Goal: Find specific page/section: Find specific page/section

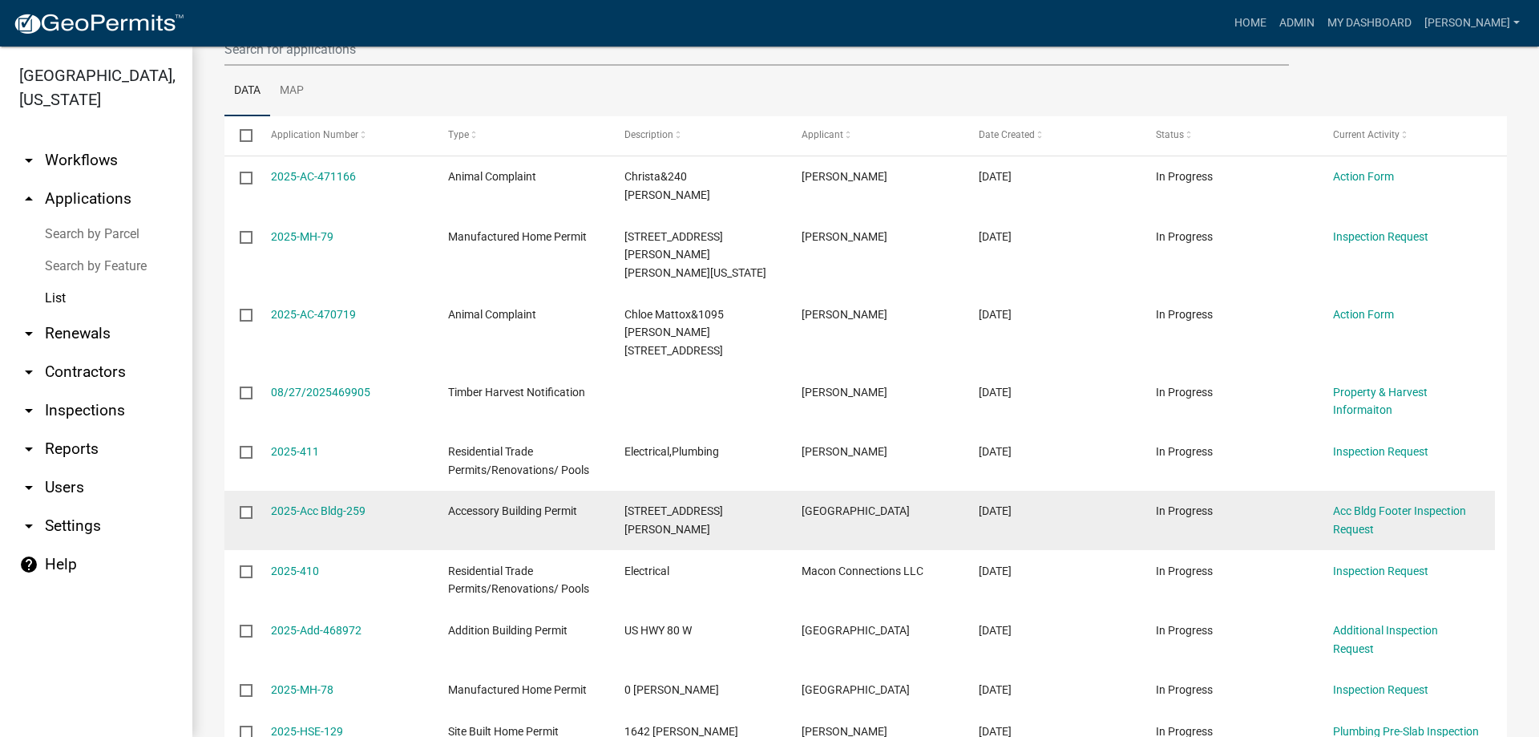
scroll to position [107, 0]
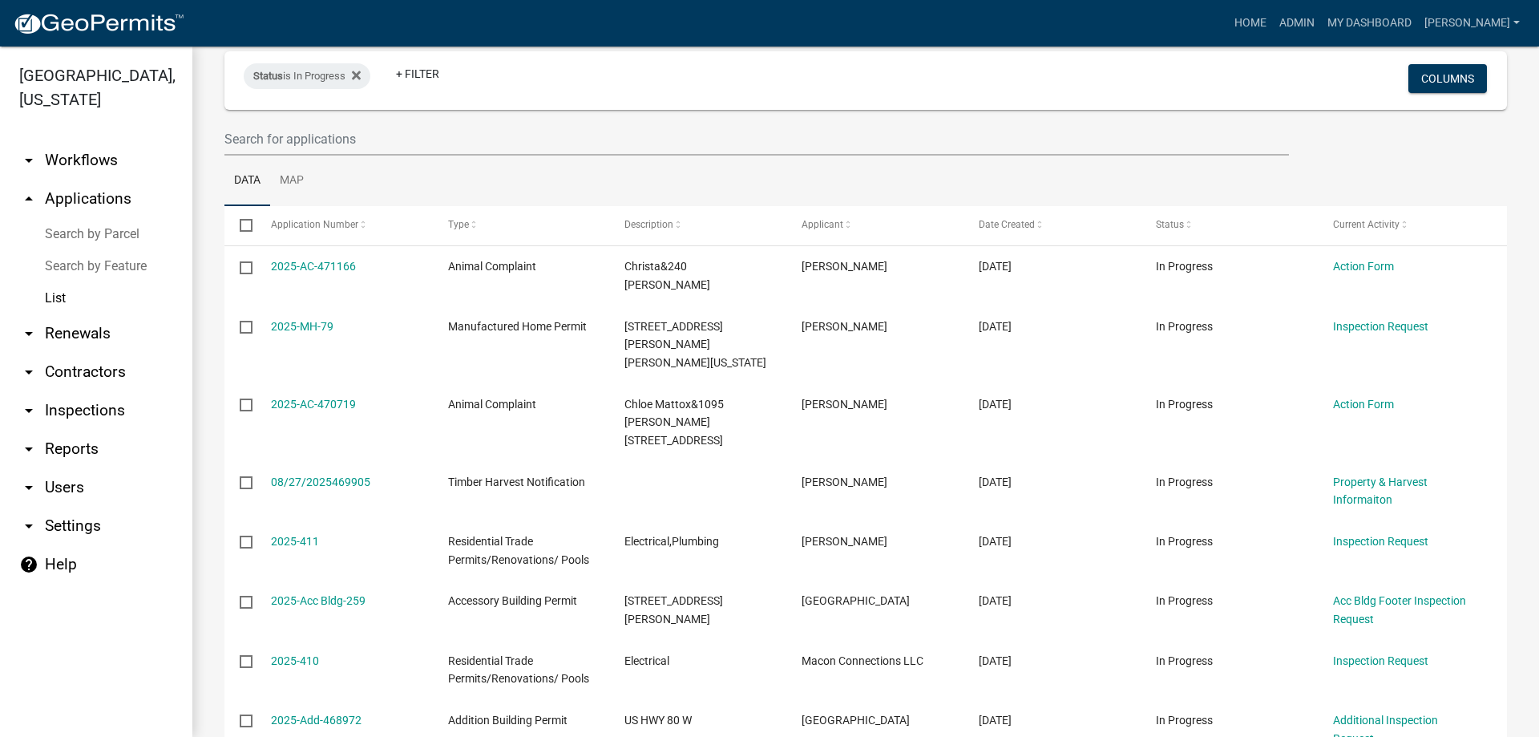
click at [58, 290] on link "List" at bounding box center [96, 298] width 192 height 32
click at [59, 295] on link "List" at bounding box center [96, 298] width 192 height 32
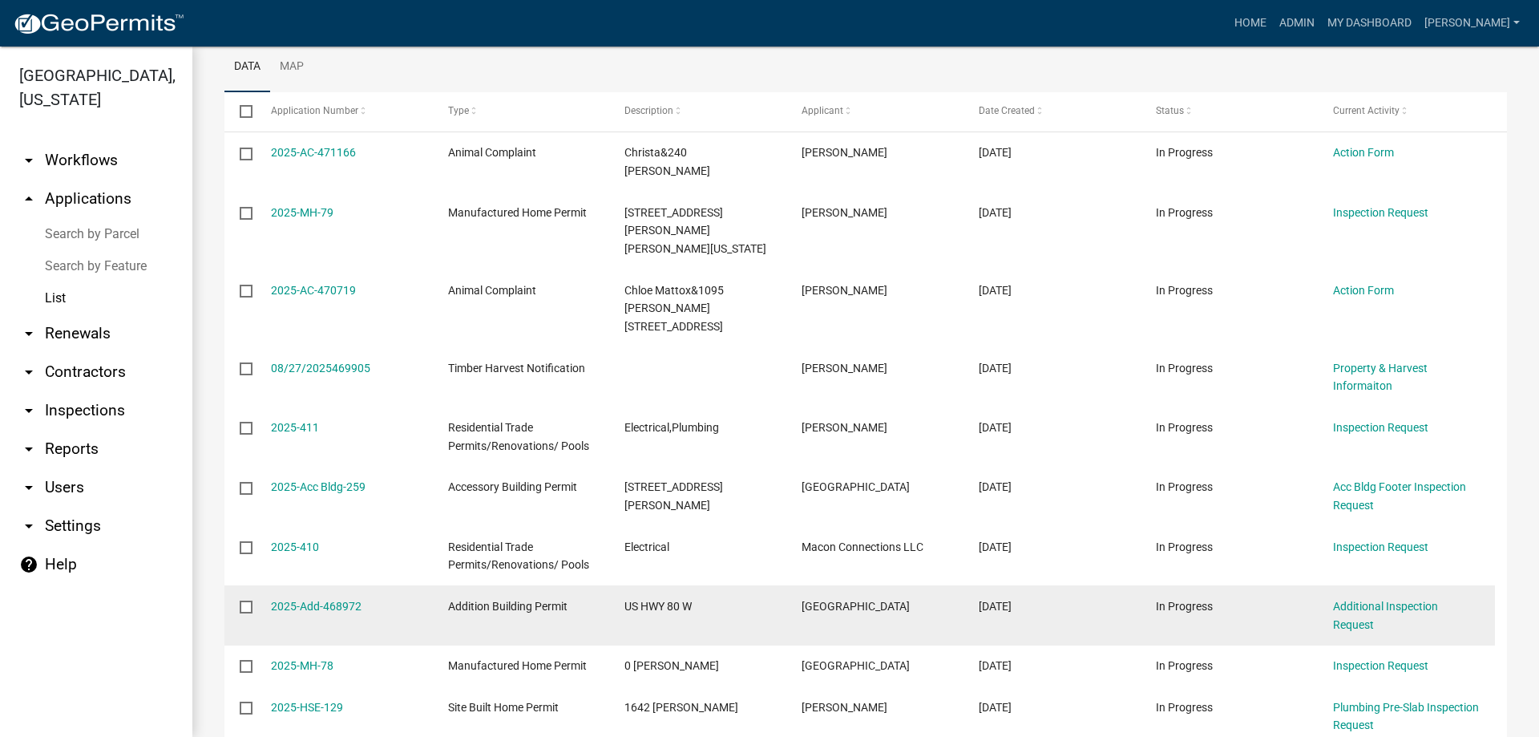
scroll to position [161, 0]
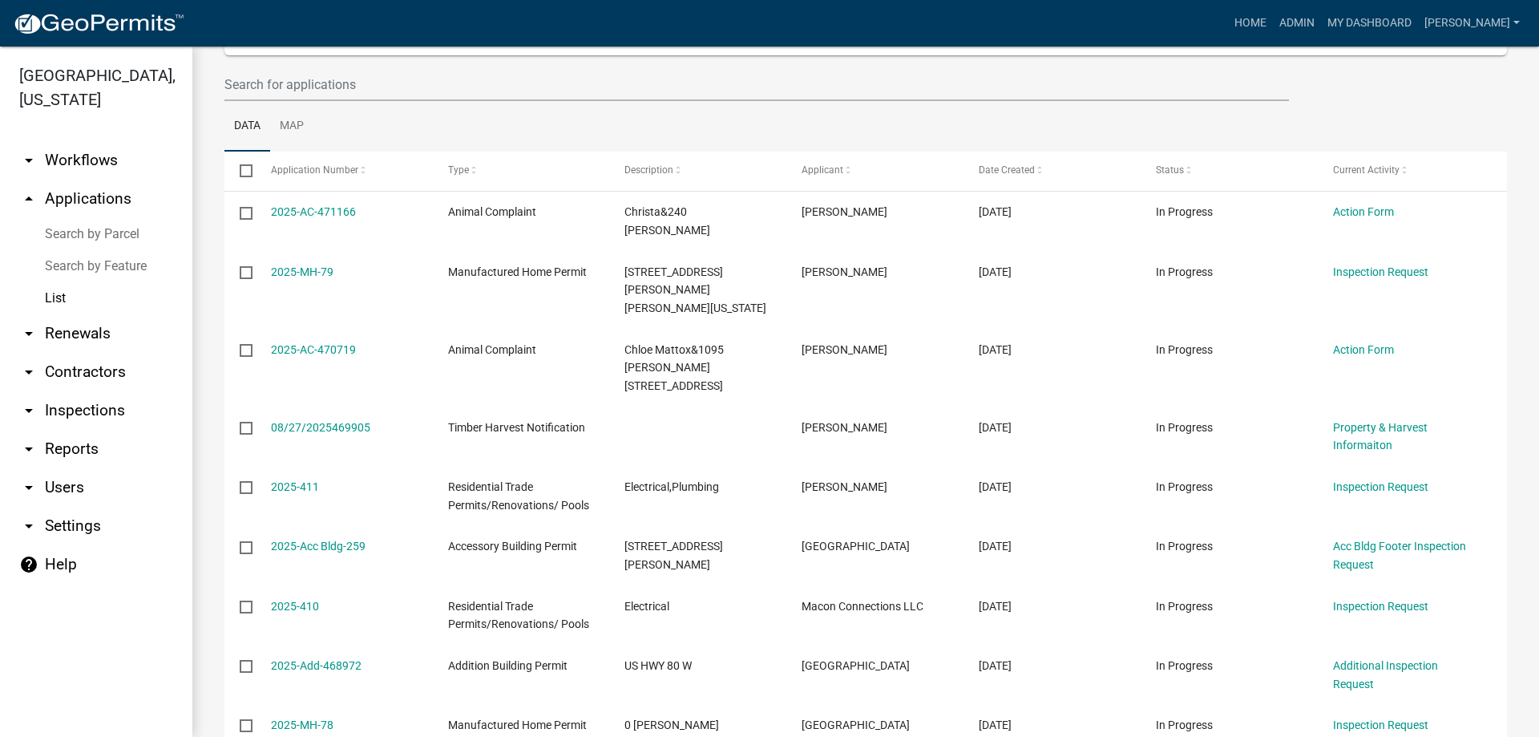
click at [62, 304] on link "List" at bounding box center [96, 298] width 192 height 32
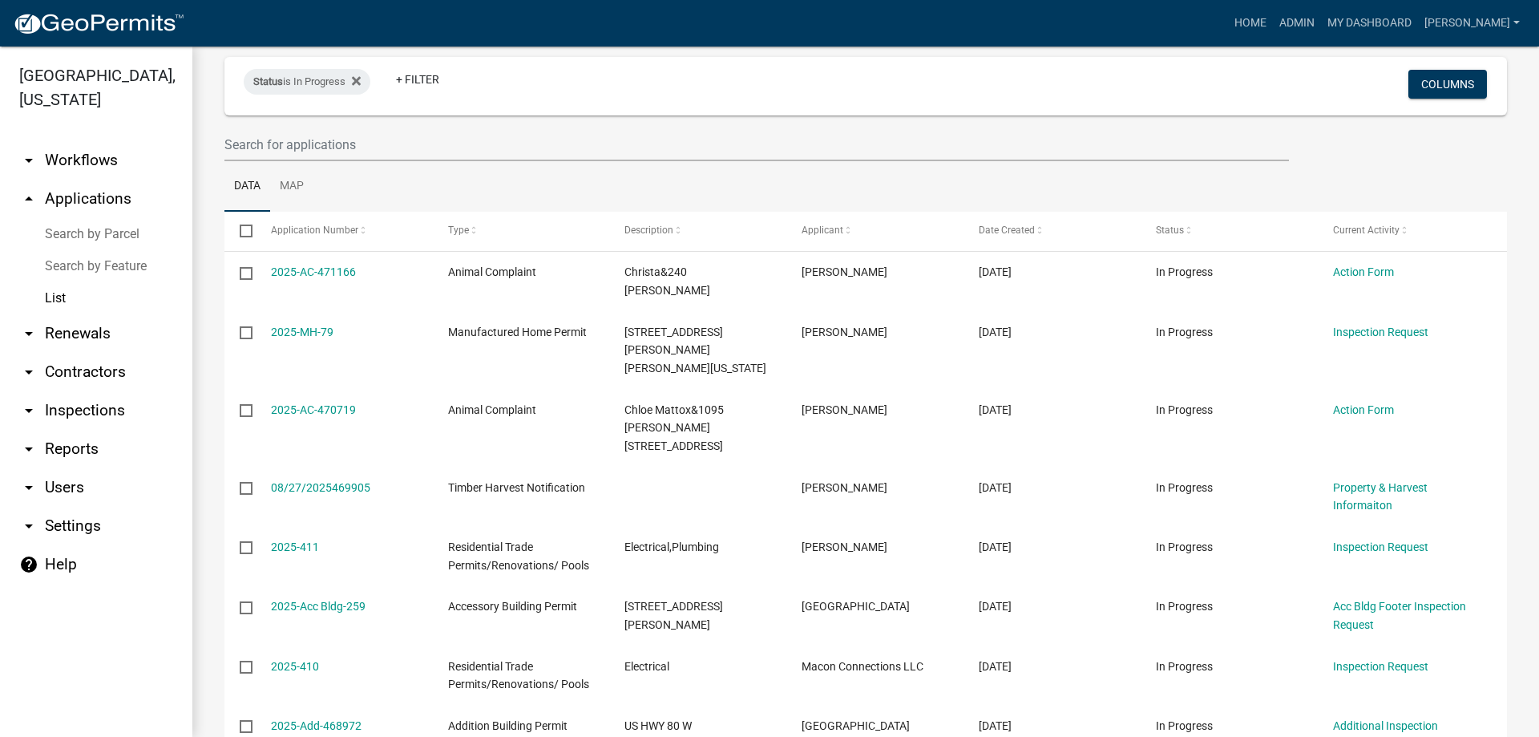
scroll to position [0, 0]
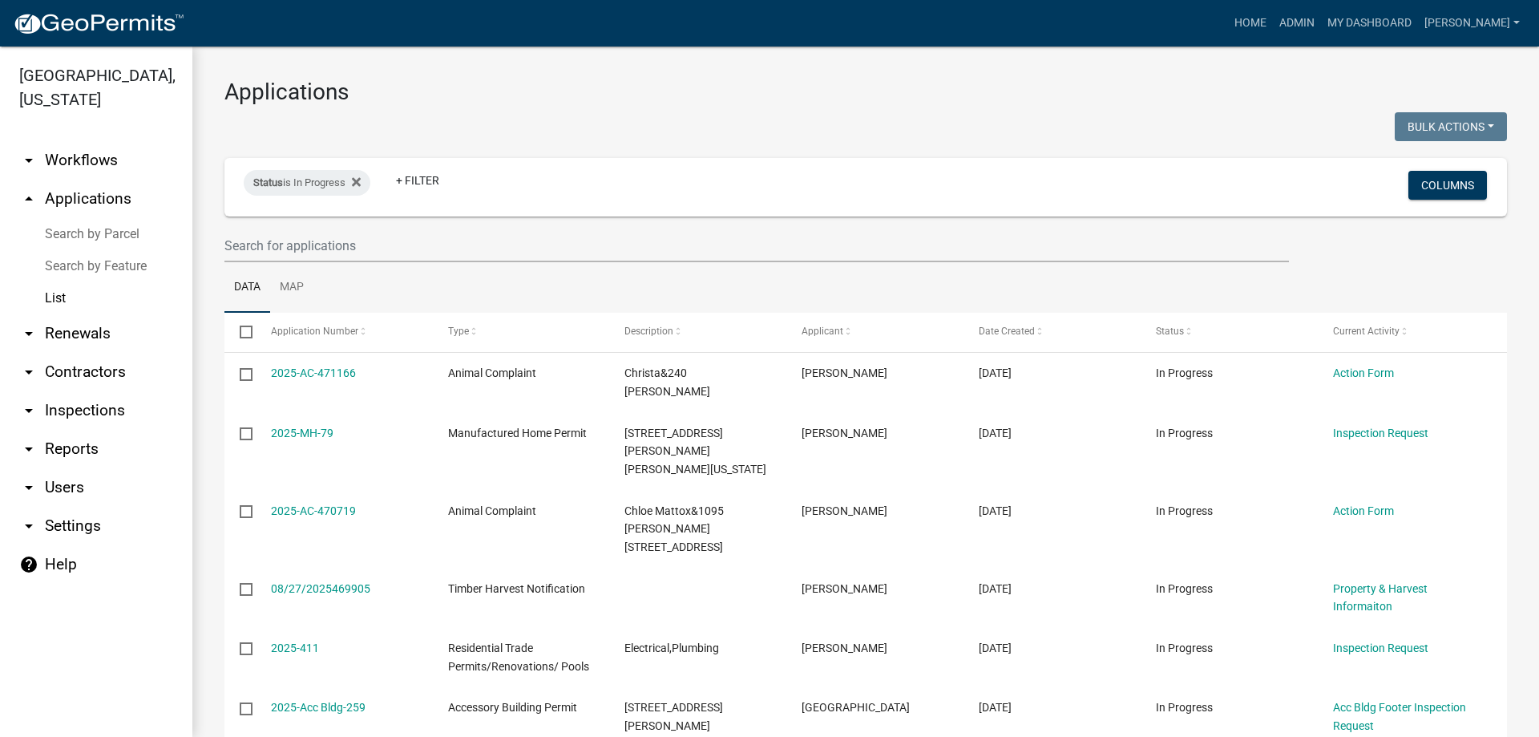
click at [59, 302] on link "List" at bounding box center [96, 298] width 192 height 32
click at [412, 188] on link "+ Filter" at bounding box center [417, 180] width 69 height 29
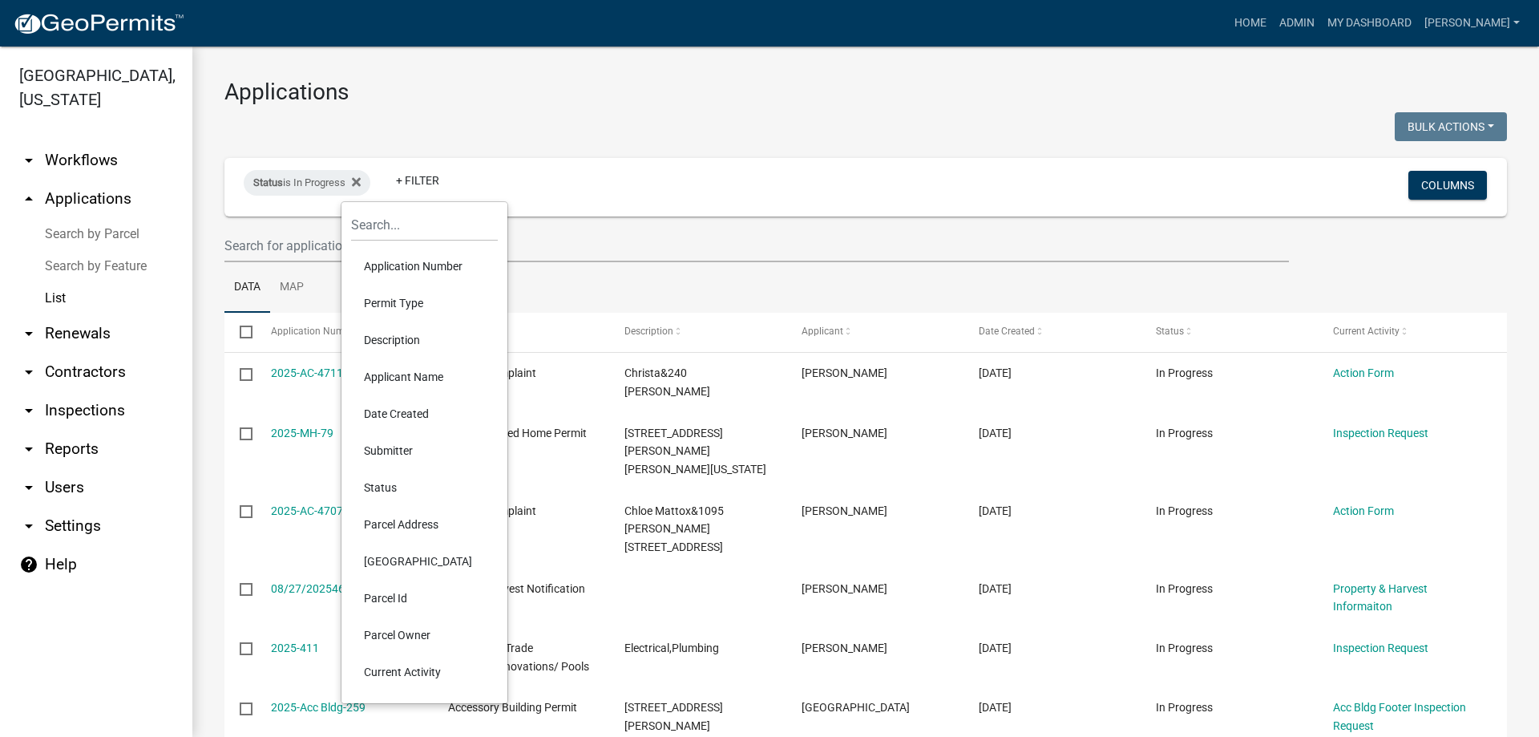
click at [401, 303] on li "Permit Type" at bounding box center [424, 303] width 147 height 37
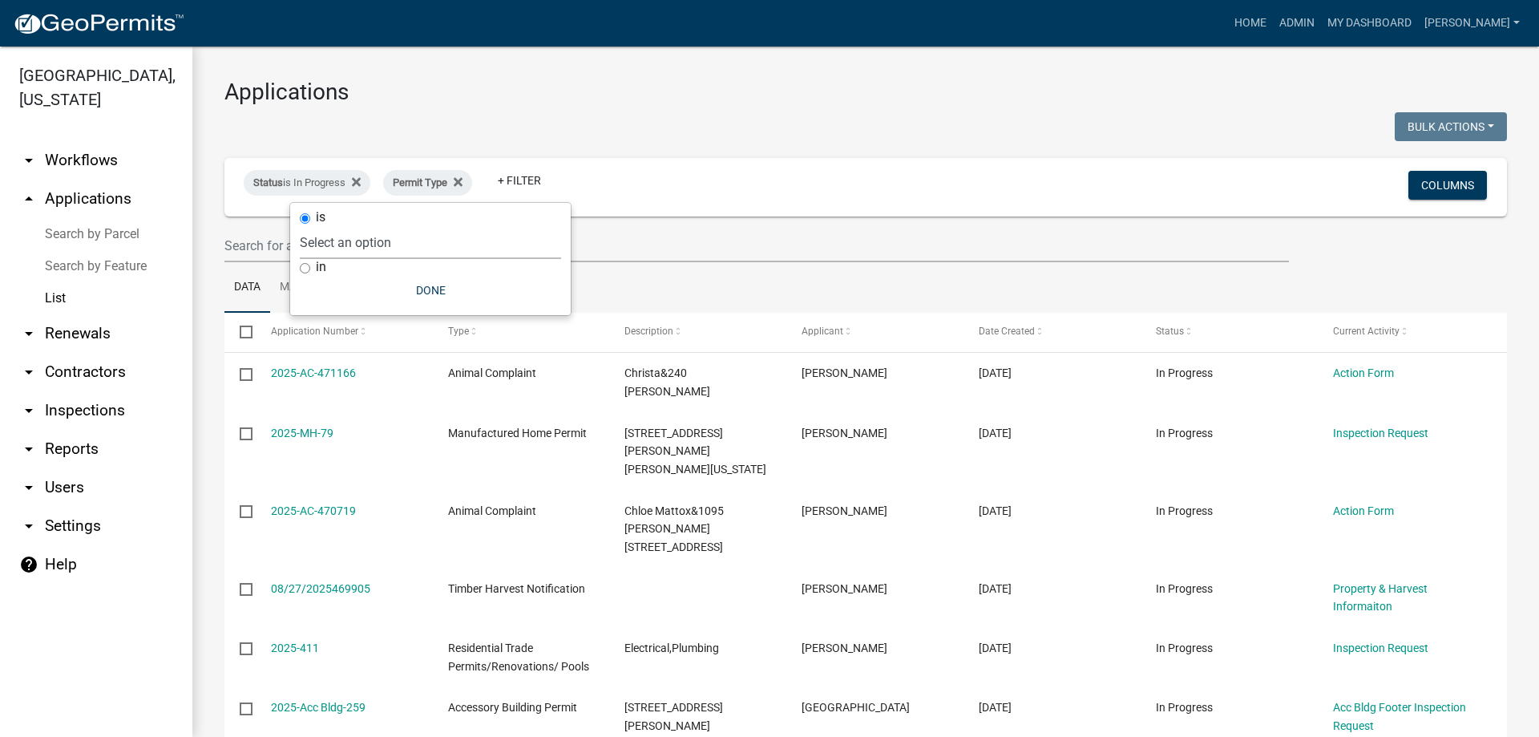
click at [387, 242] on select "Select an option Accessory Building Permit ACO Report Addition Building Permit …" at bounding box center [430, 242] width 261 height 33
select select "83687b67-c90e-4c28-bc0e-621cad1b4bcb"
click at [359, 226] on select "Select an option Accessory Building Permit ACO Report Addition Building Permit …" at bounding box center [430, 242] width 261 height 33
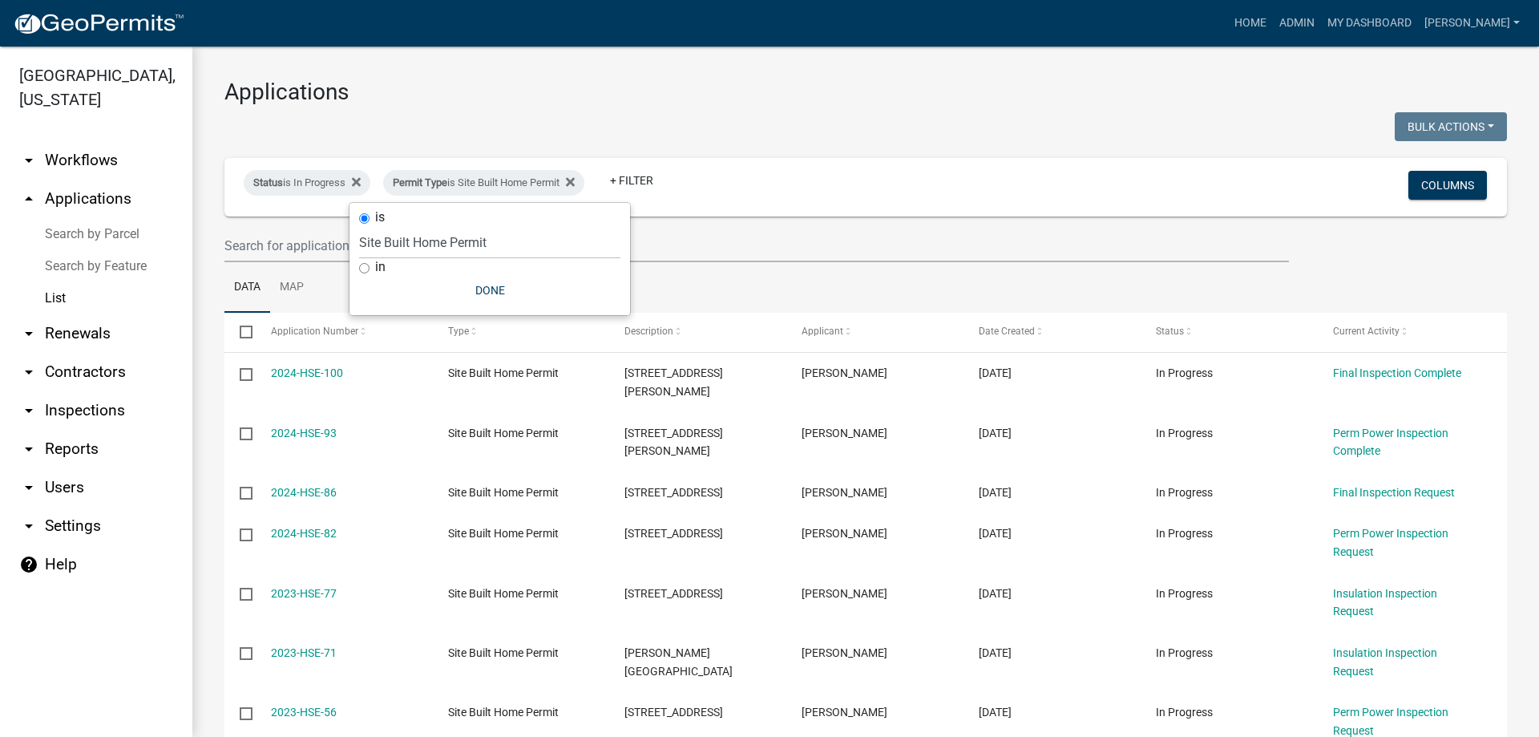
click at [872, 110] on div "Applications Bulk Actions Void Expire Lock Withdraw Status is In Progress Permi…" at bounding box center [865, 492] width 1346 height 892
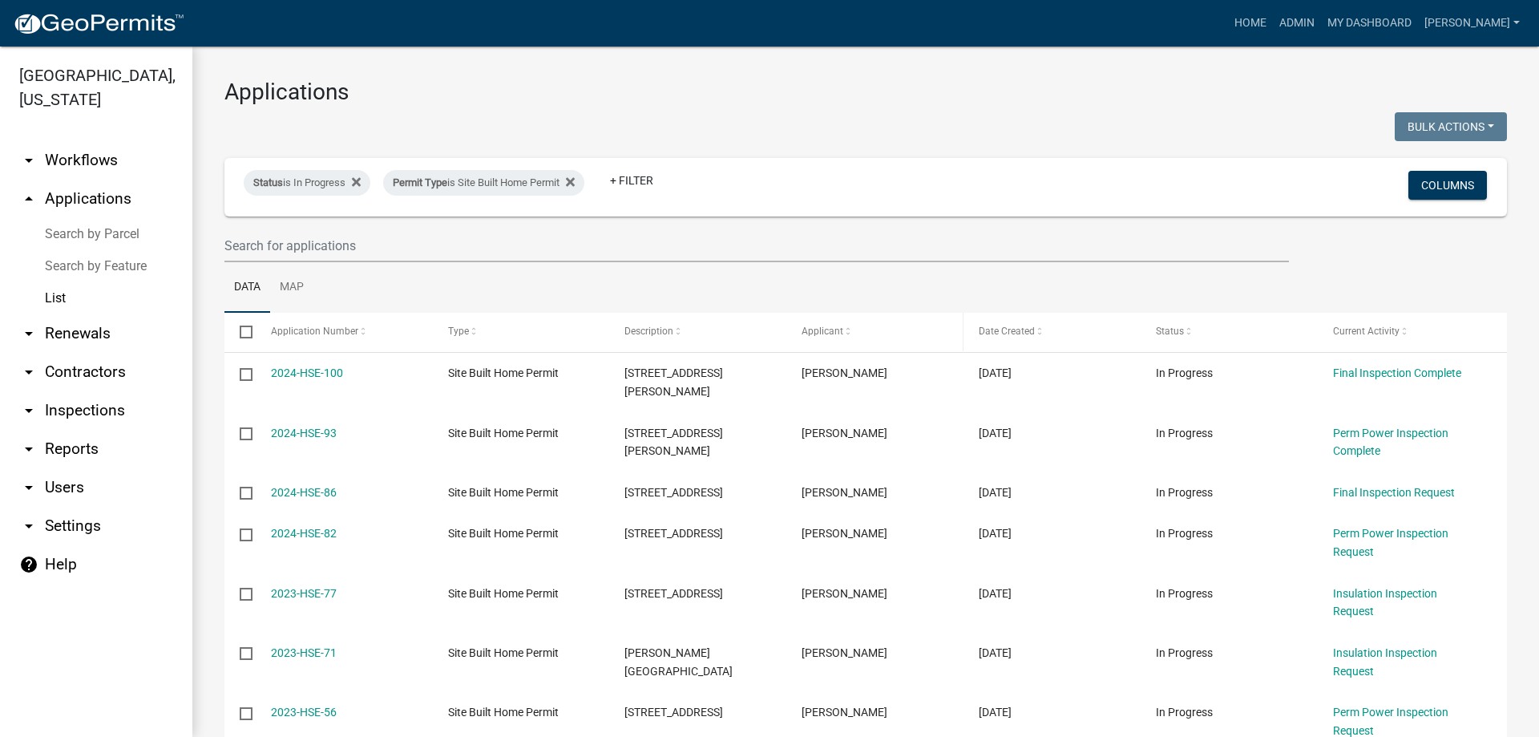
scroll to position [80, 0]
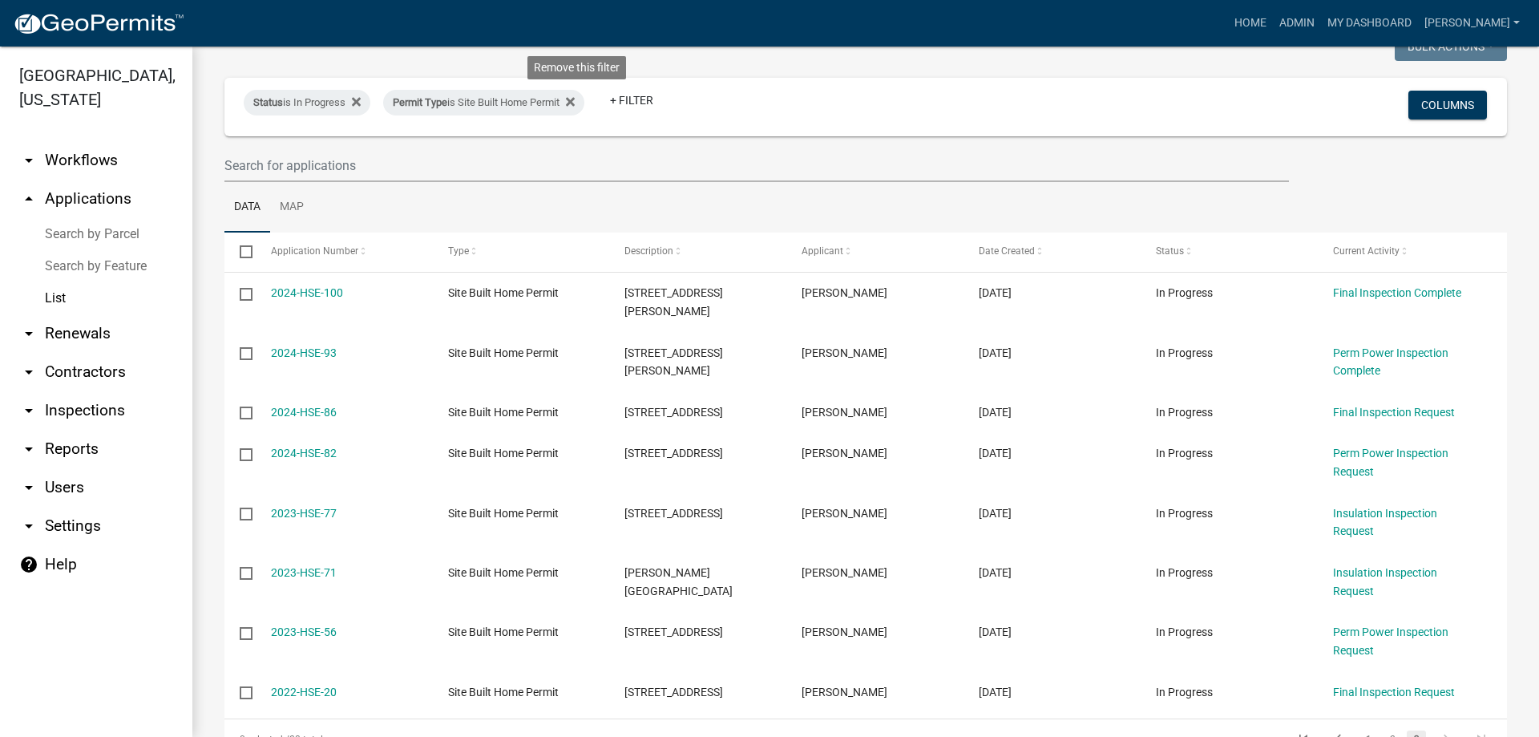
click at [575, 99] on icon at bounding box center [570, 101] width 9 height 9
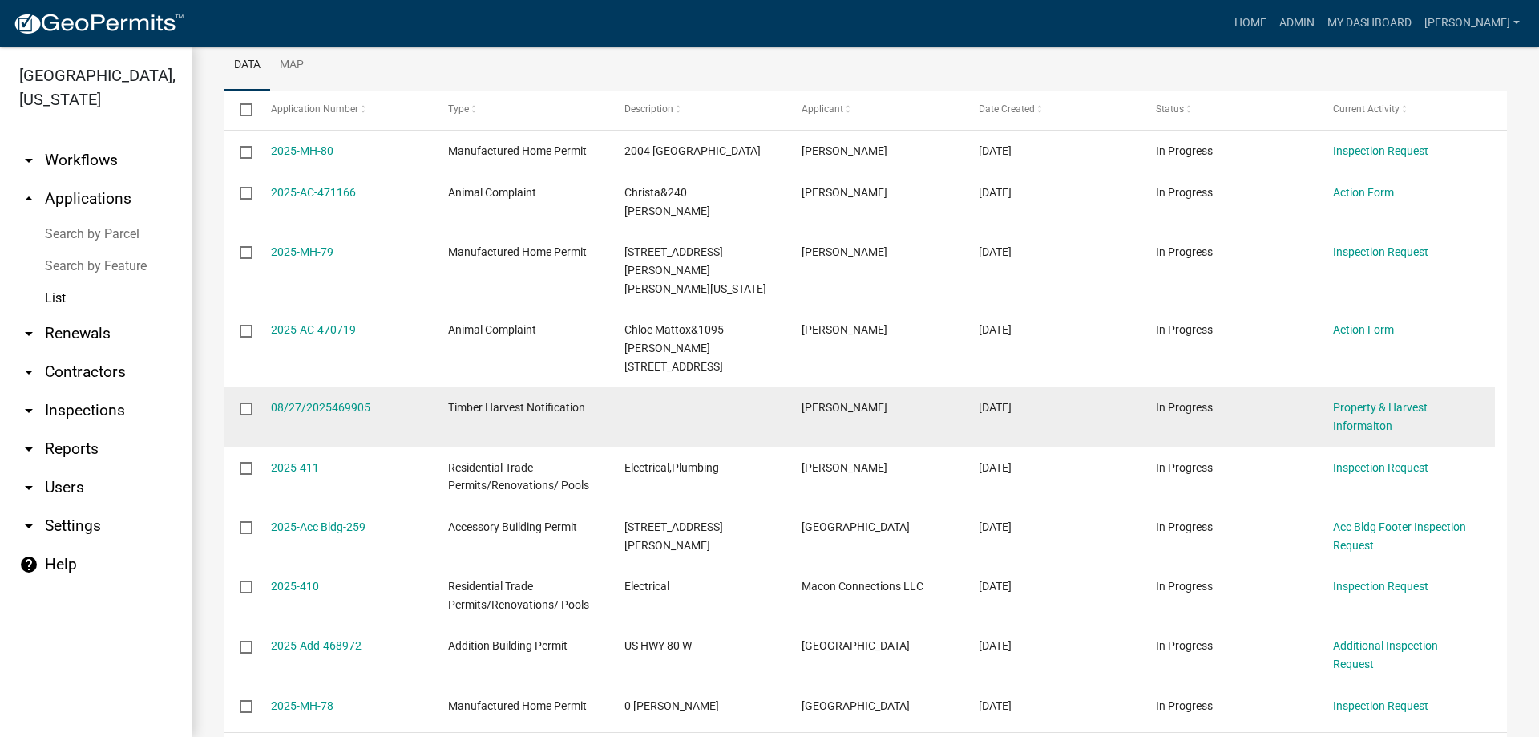
scroll to position [63, 0]
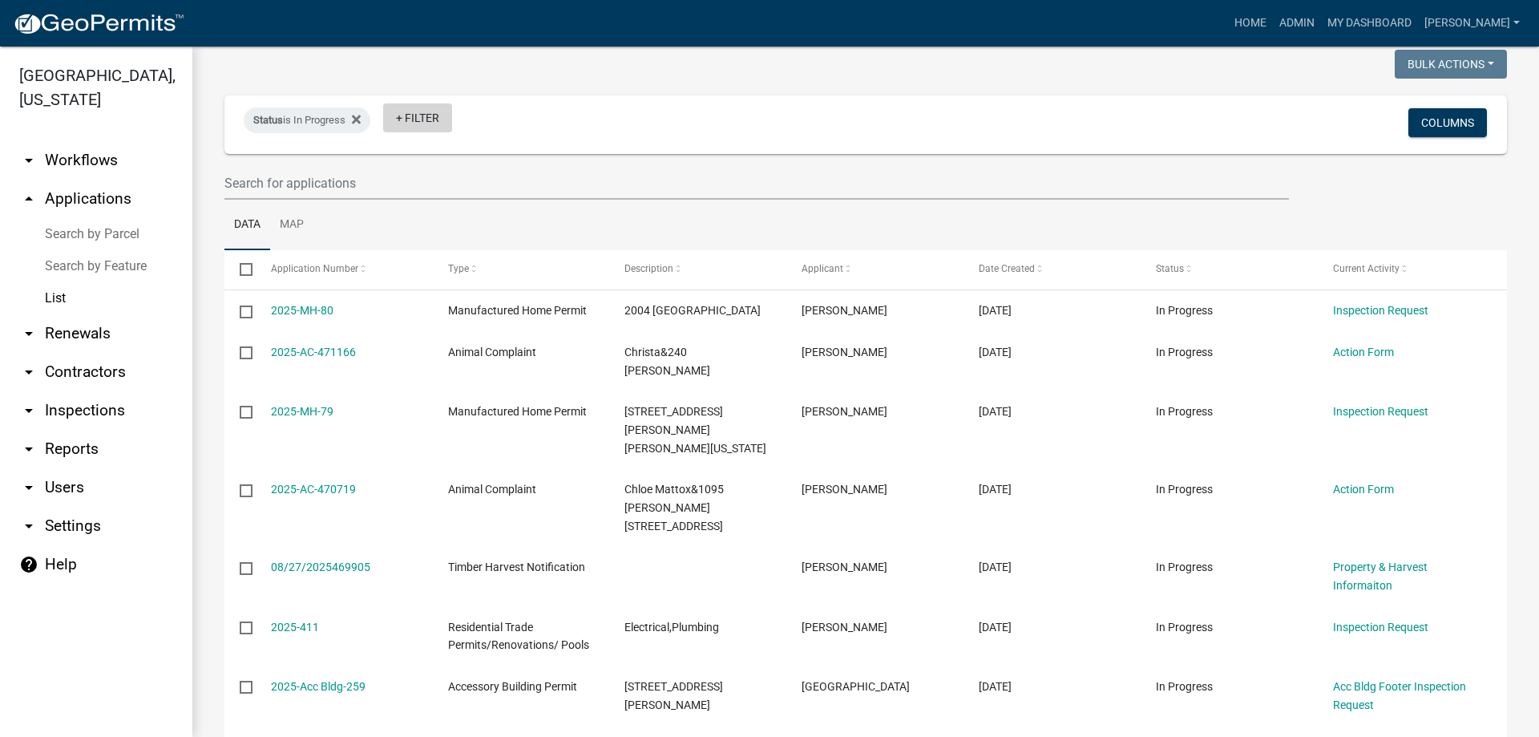
click at [415, 116] on link "+ Filter" at bounding box center [417, 117] width 69 height 29
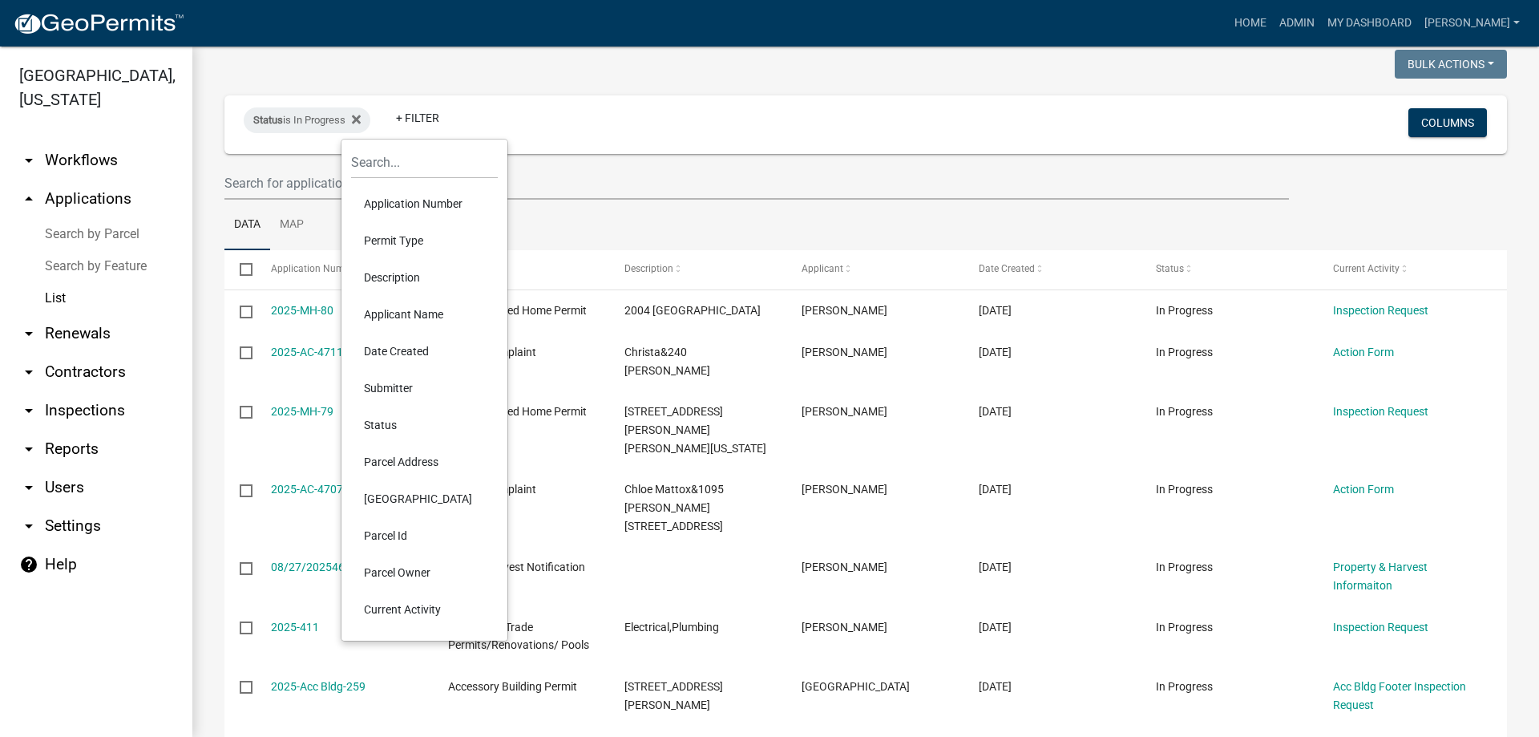
click at [420, 466] on li "Parcel Address" at bounding box center [424, 461] width 147 height 37
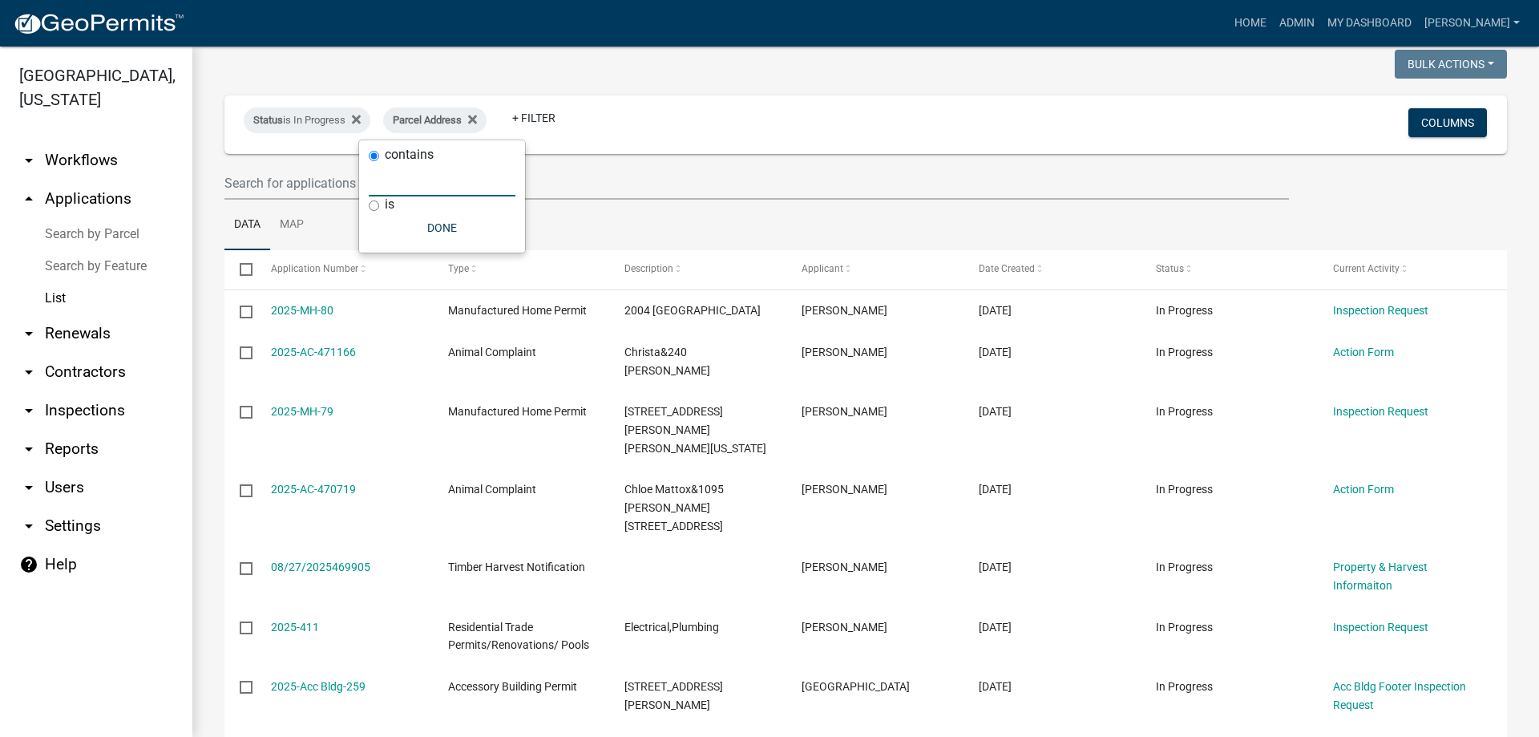
click at [424, 184] on input "text" at bounding box center [442, 180] width 147 height 33
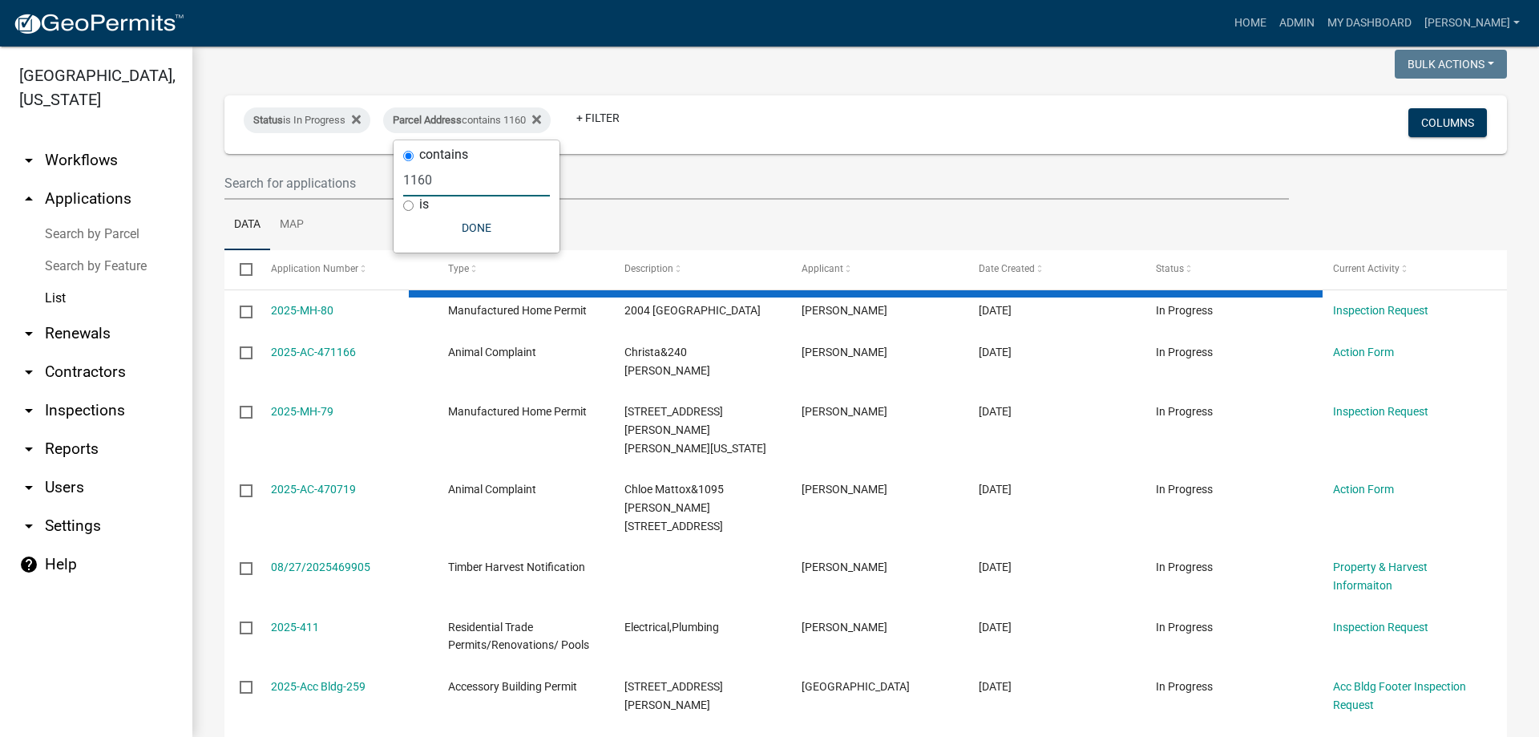
scroll to position [0, 0]
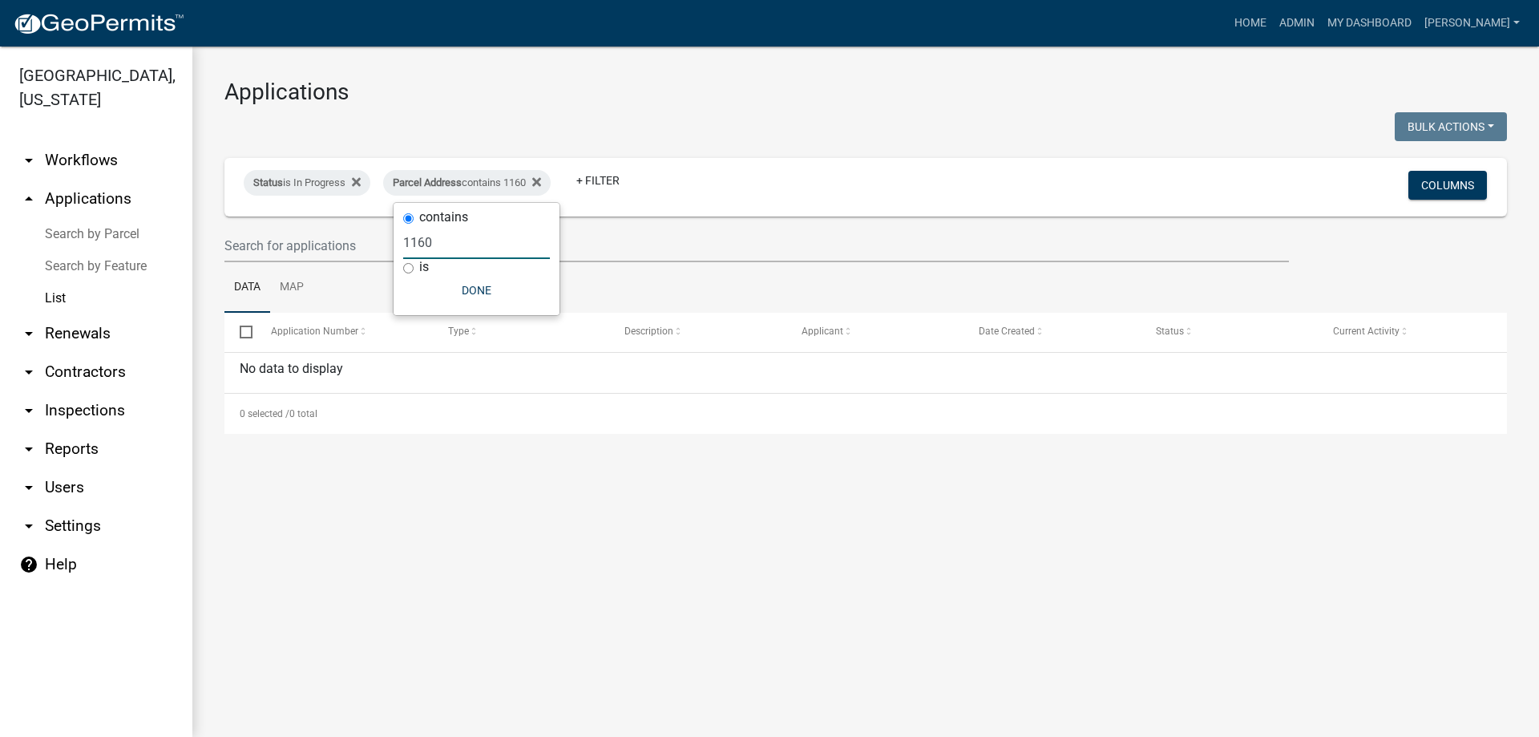
drag, startPoint x: 458, startPoint y: 251, endPoint x: 374, endPoint y: 261, distance: 84.8
click at [376, 260] on body "Internet Explorer does NOT work with GeoPermits. Get a new browser for more sec…" at bounding box center [769, 368] width 1539 height 737
drag, startPoint x: 450, startPoint y: 240, endPoint x: 402, endPoint y: 246, distance: 48.4
click at [402, 246] on div "contains 1160 is Done" at bounding box center [477, 259] width 166 height 112
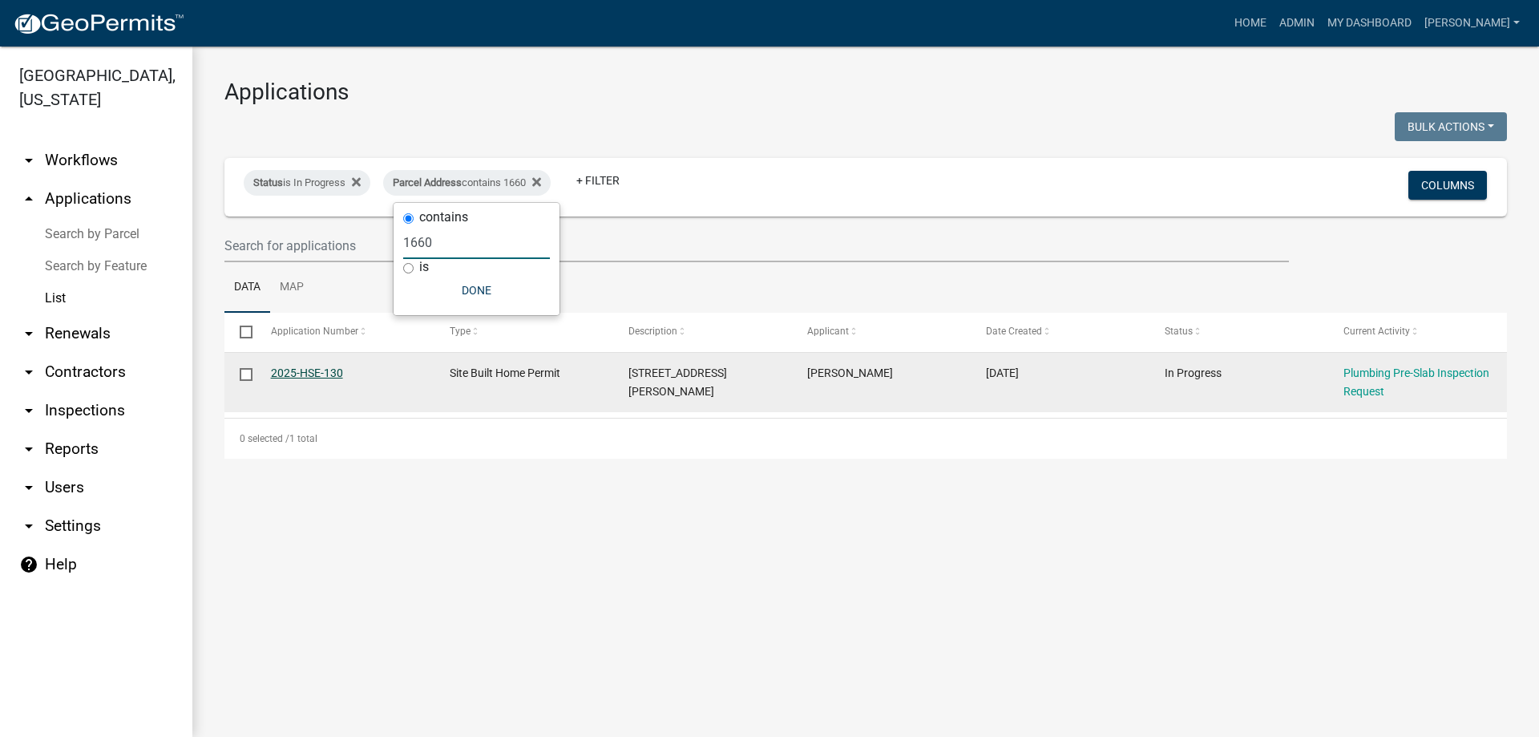
type input "1660"
click at [297, 373] on link "2025-HSE-130" at bounding box center [307, 372] width 72 height 13
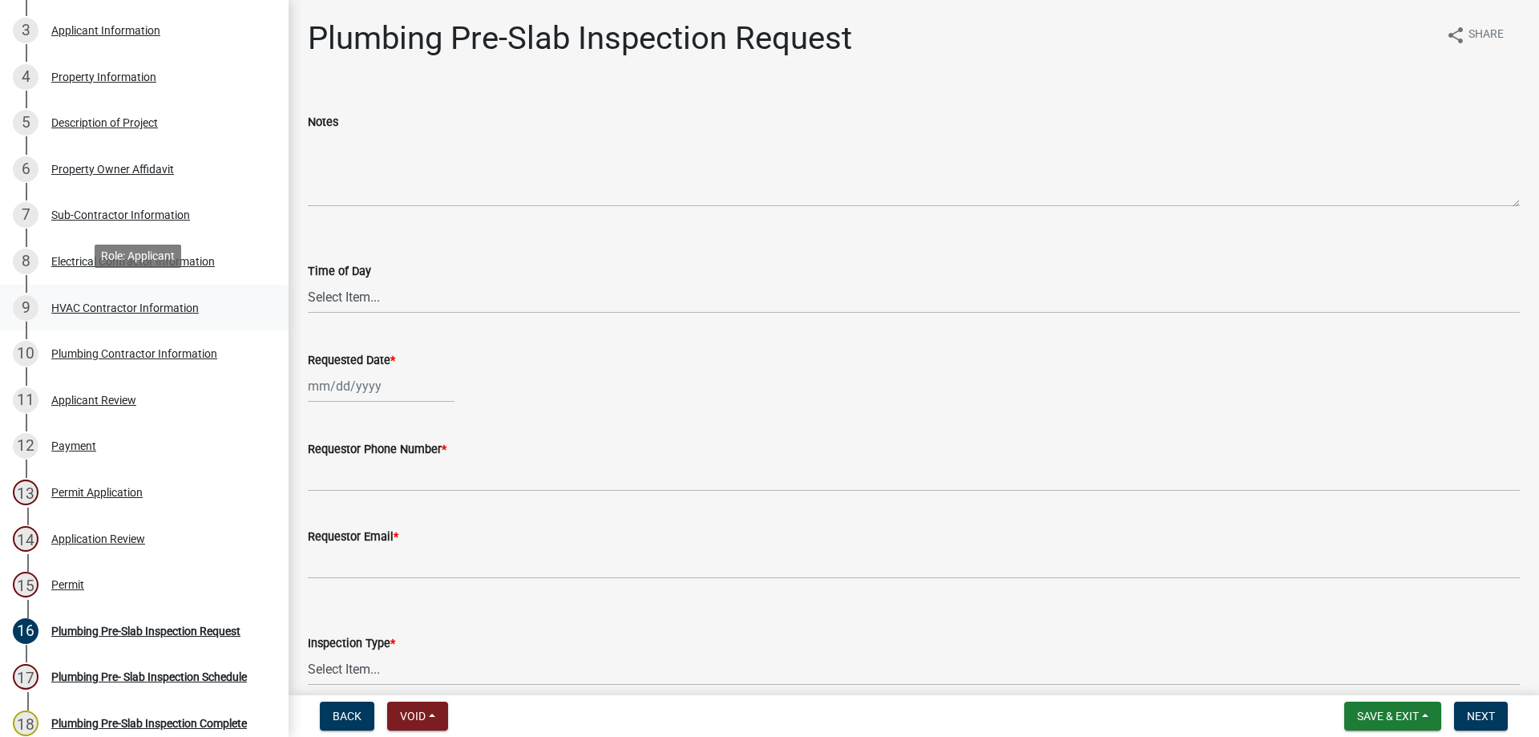
scroll to position [240, 0]
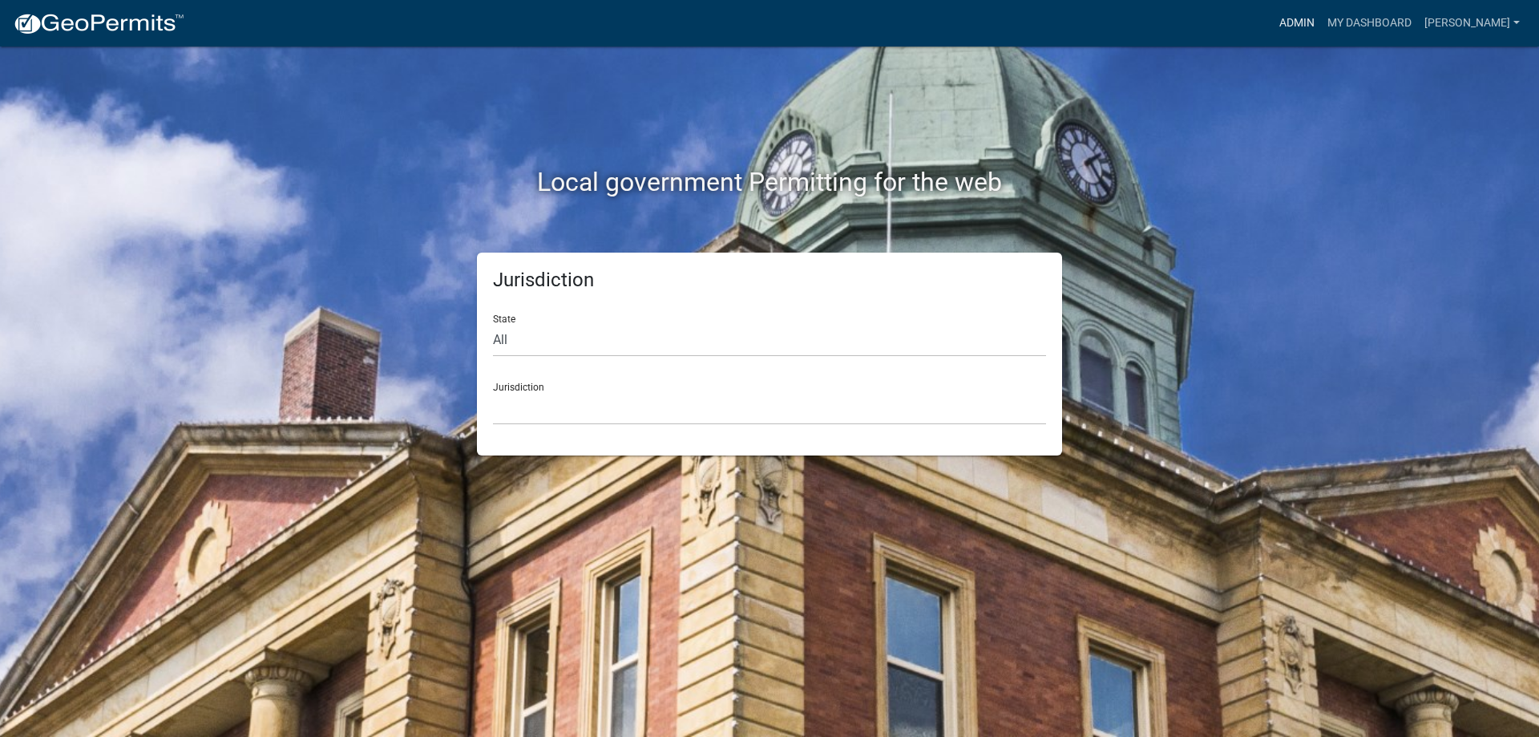
click at [1321, 34] on link "Admin" at bounding box center [1297, 23] width 48 height 30
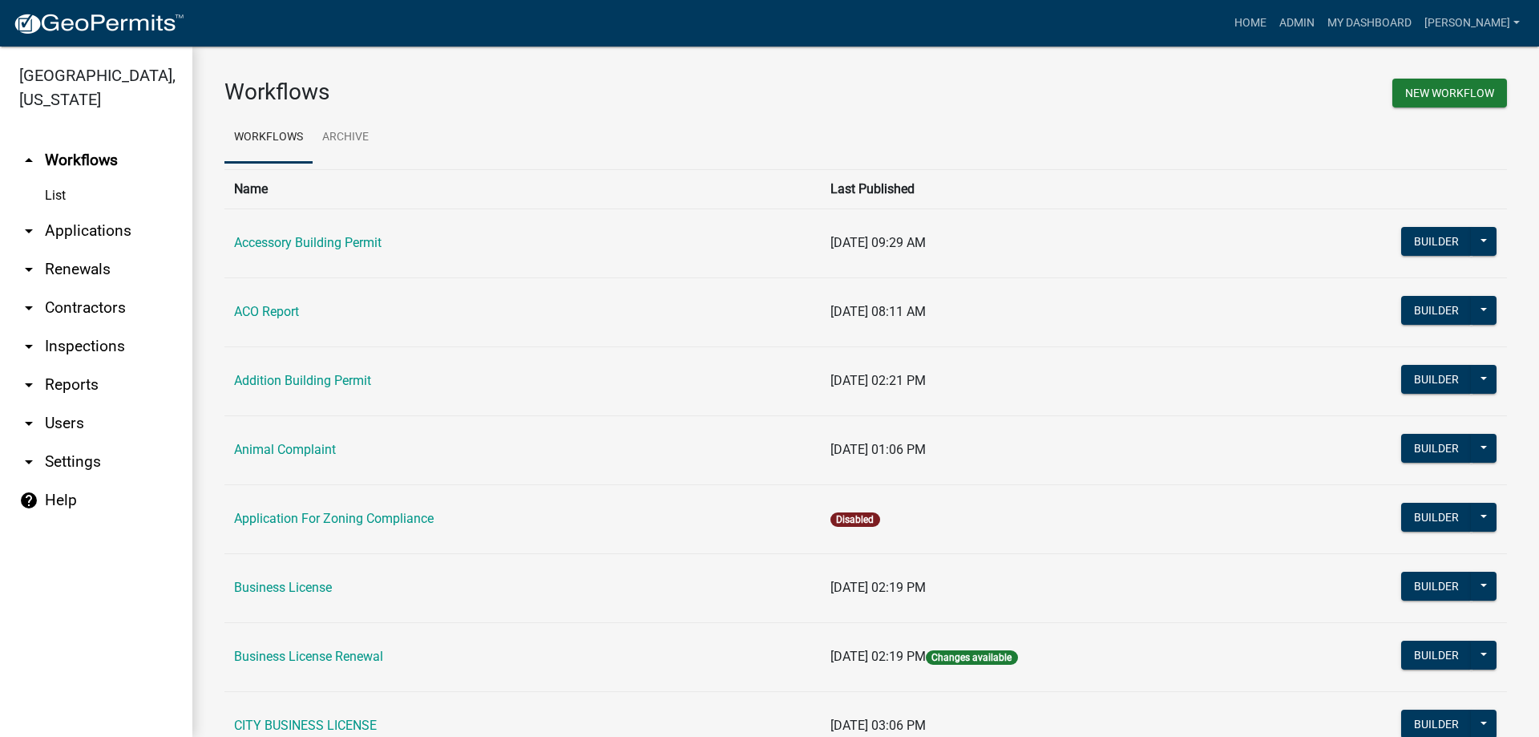
click at [44, 231] on link "arrow_drop_down Applications" at bounding box center [96, 231] width 192 height 38
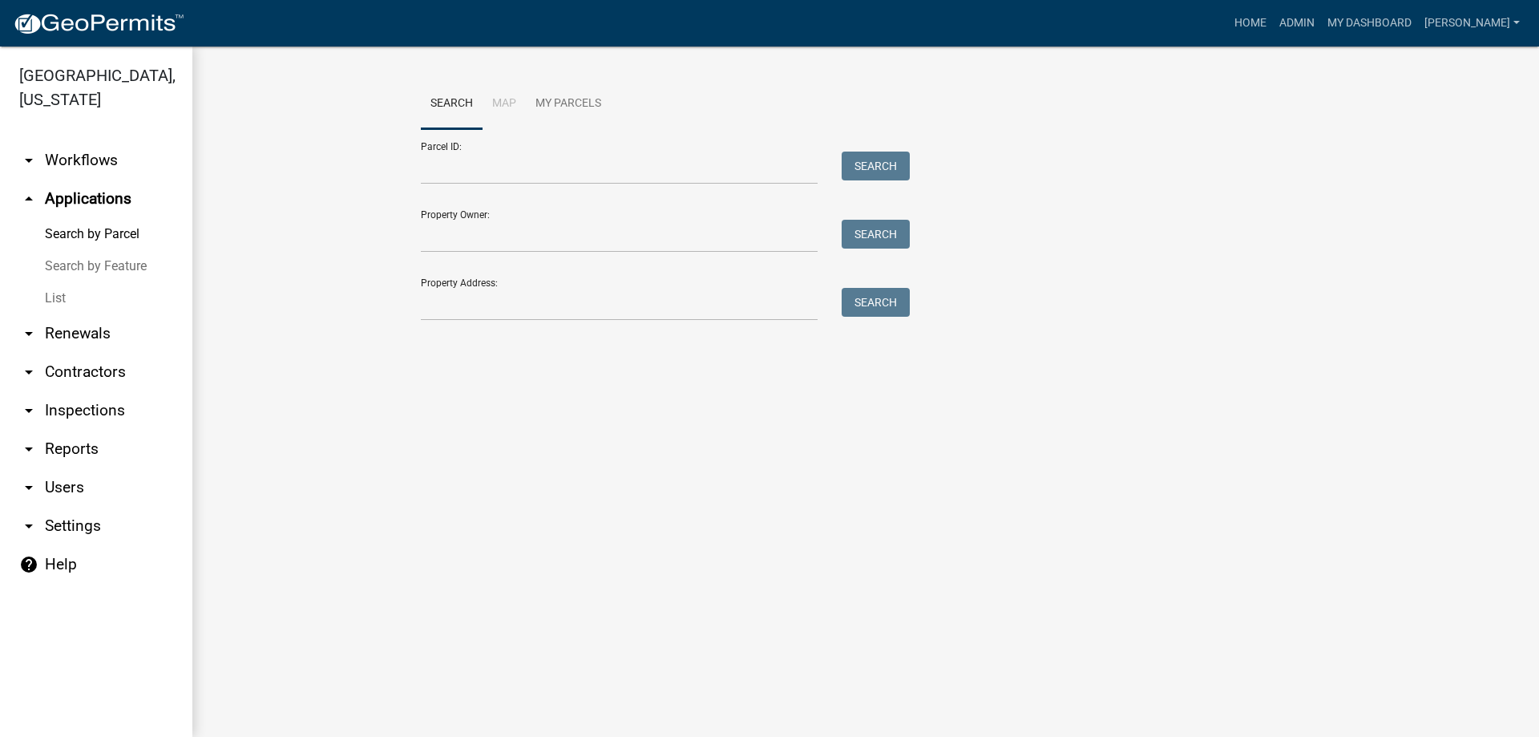
click at [55, 296] on link "List" at bounding box center [96, 298] width 192 height 32
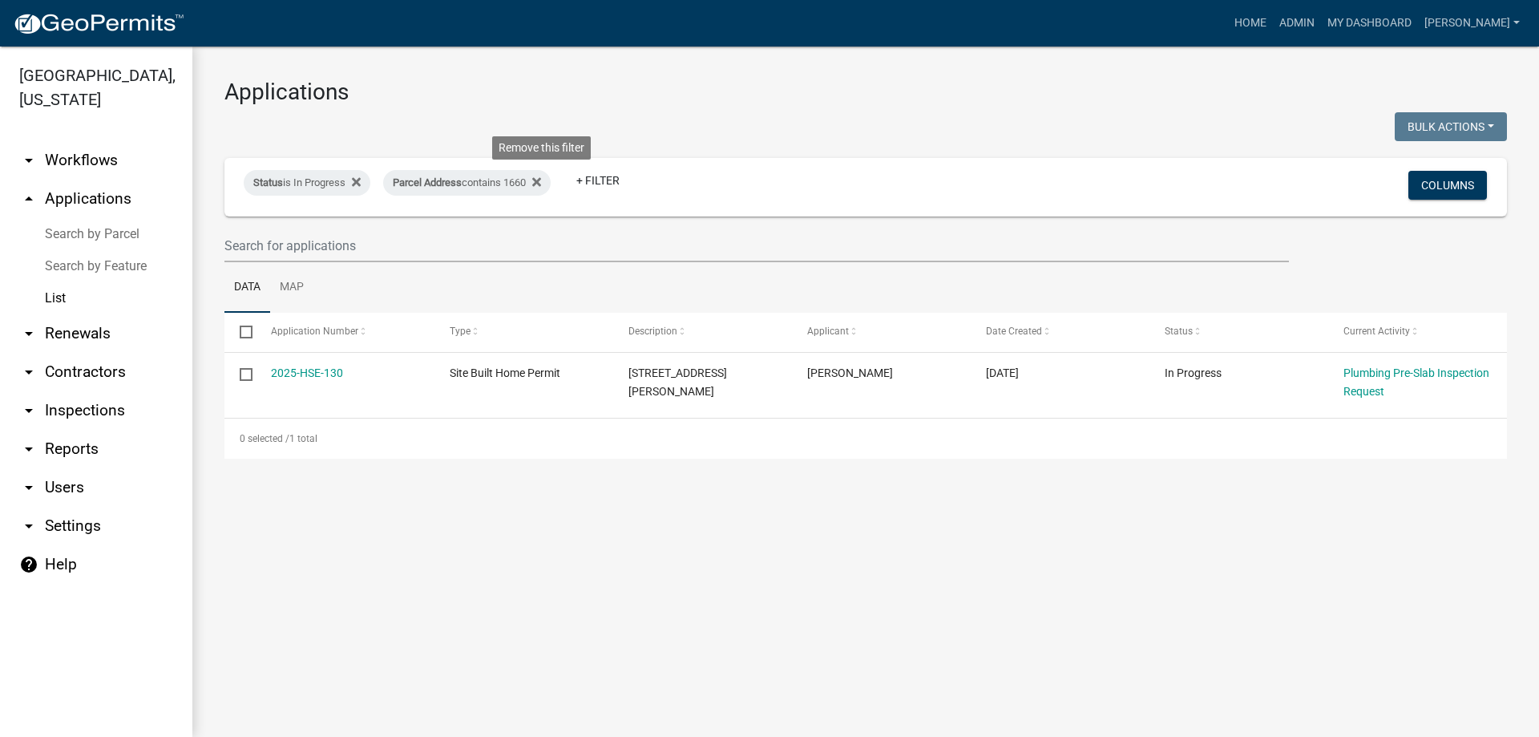
click at [541, 188] on icon at bounding box center [536, 182] width 9 height 13
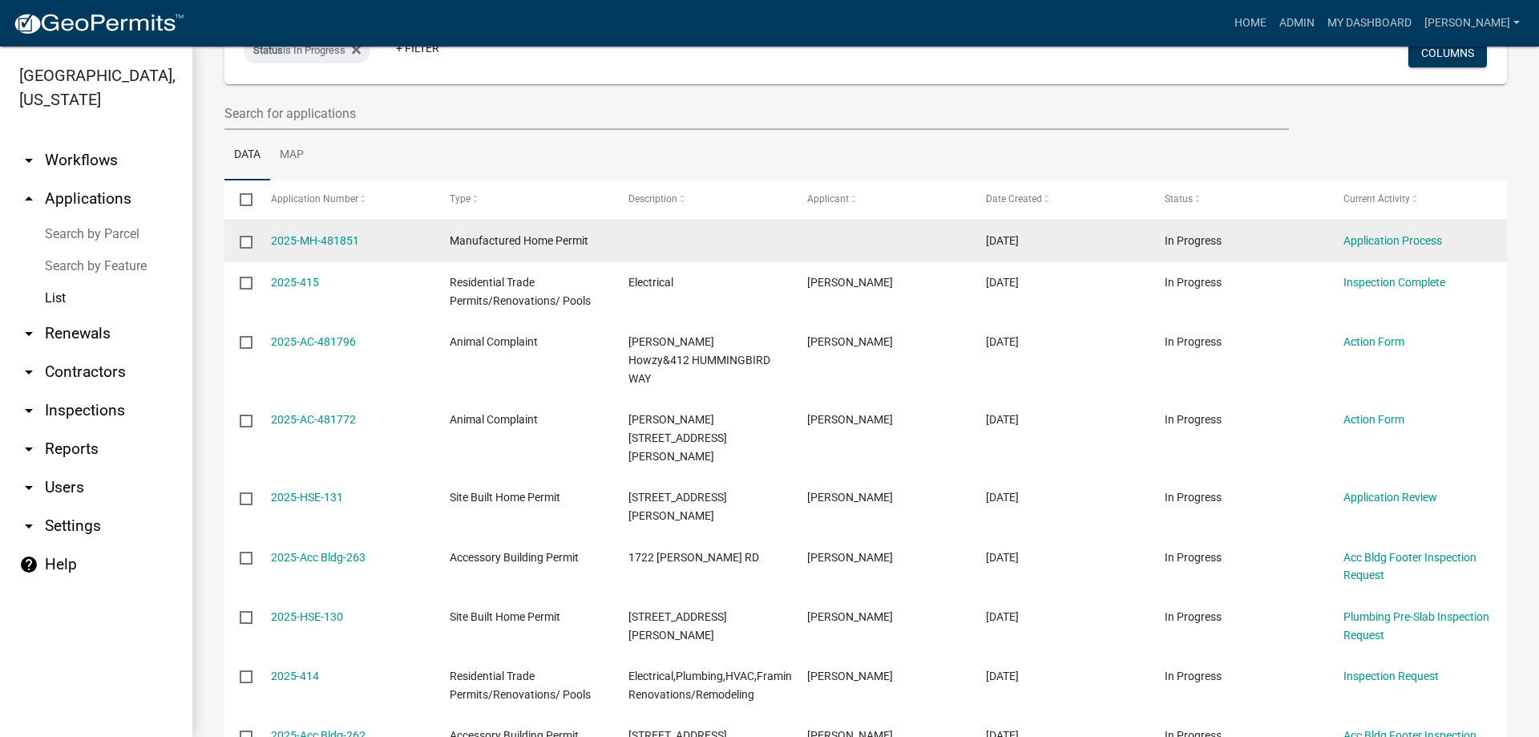
scroll to position [160, 0]
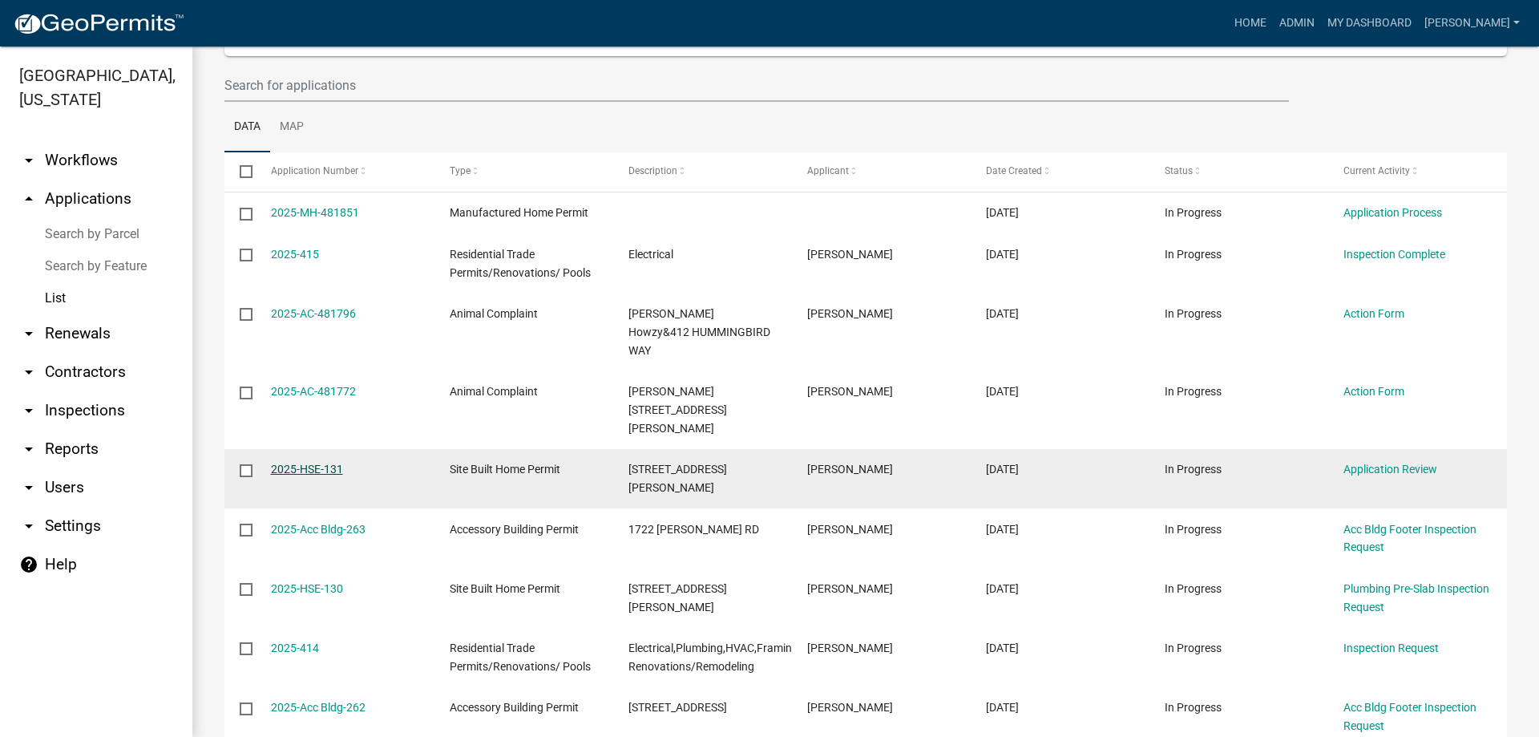
click at [321, 462] on link "2025-HSE-131" at bounding box center [307, 468] width 72 height 13
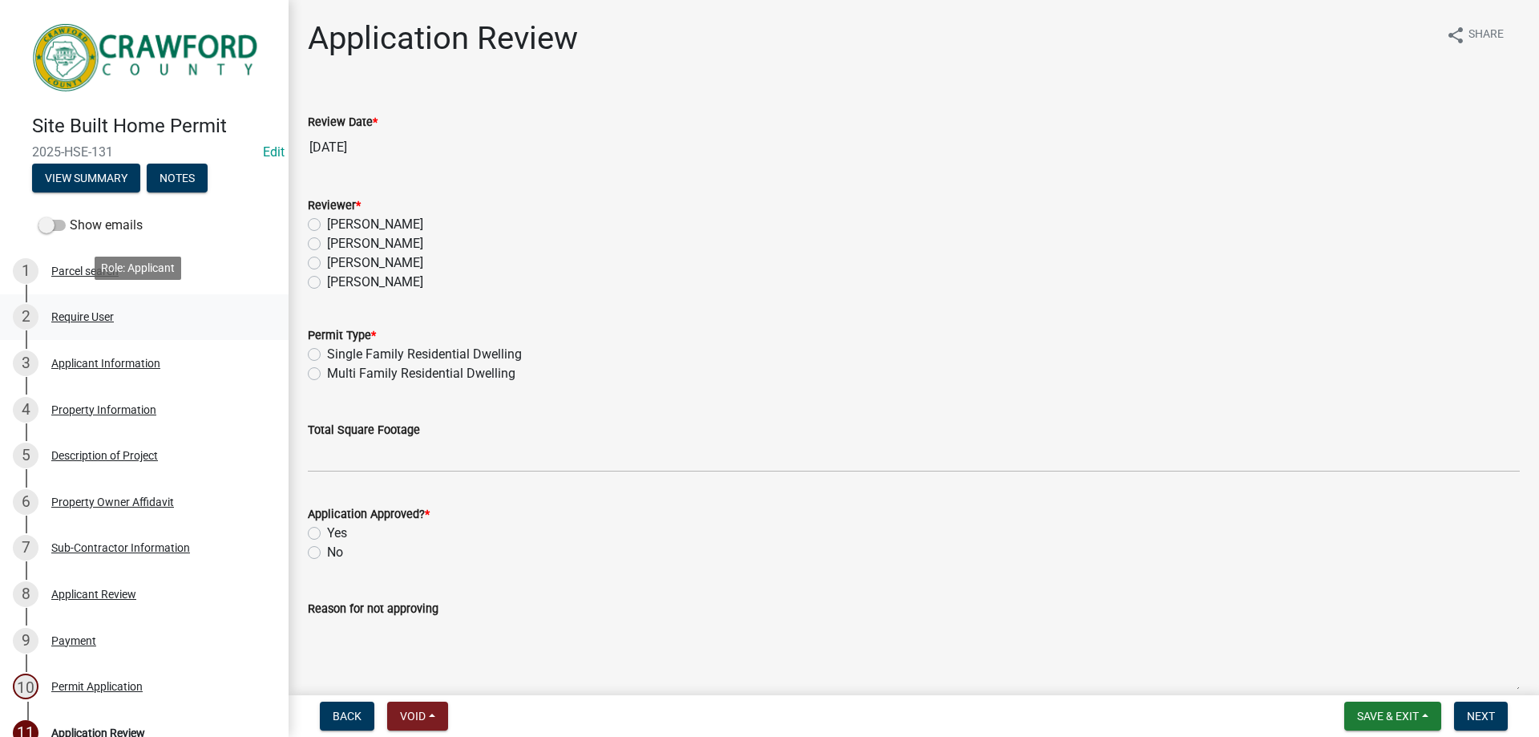
click at [79, 311] on div "Require User" at bounding box center [82, 316] width 63 height 11
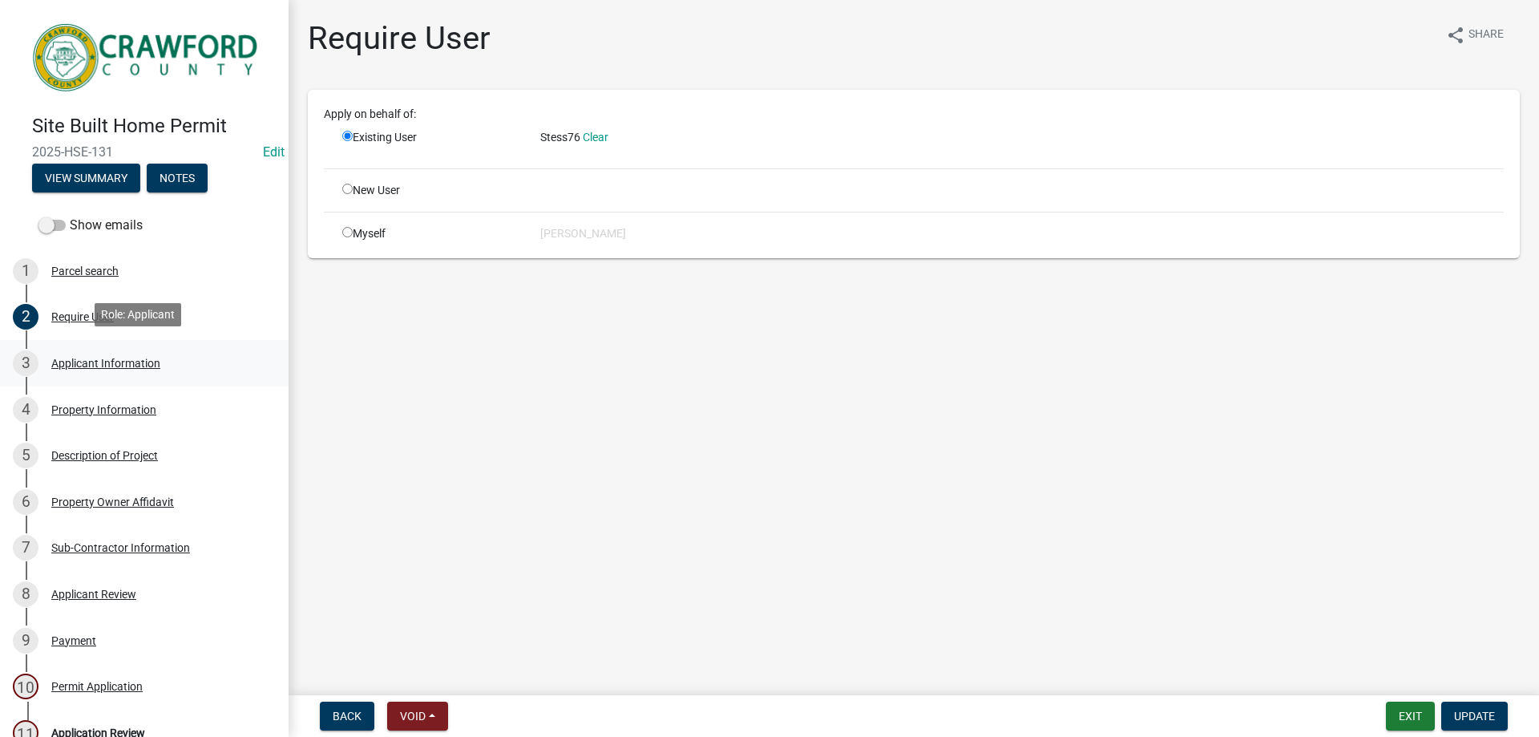
click at [75, 357] on div "Applicant Information" at bounding box center [105, 362] width 109 height 11
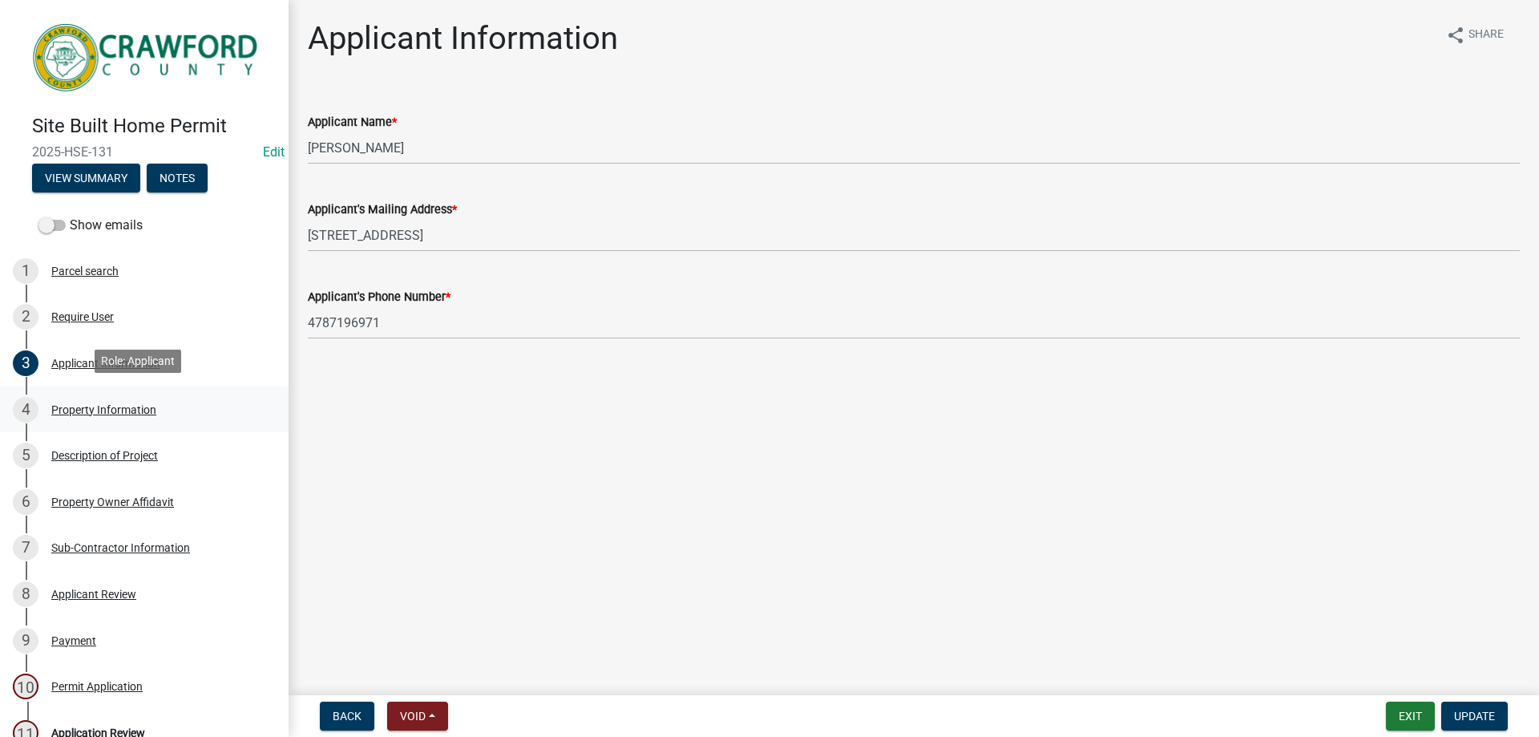
click at [77, 404] on div "Property Information" at bounding box center [103, 409] width 105 height 11
